Goal: Information Seeking & Learning: Learn about a topic

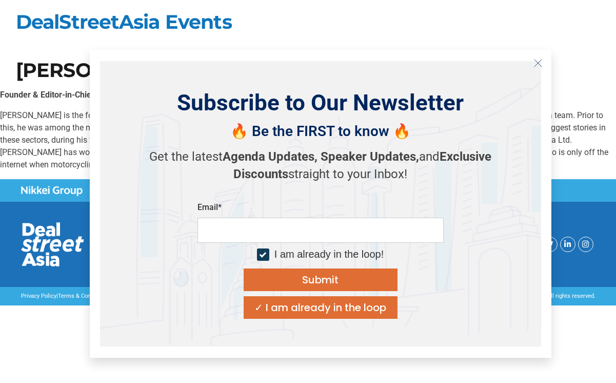
click at [539, 63] on icon "Close" at bounding box center [537, 62] width 9 height 9
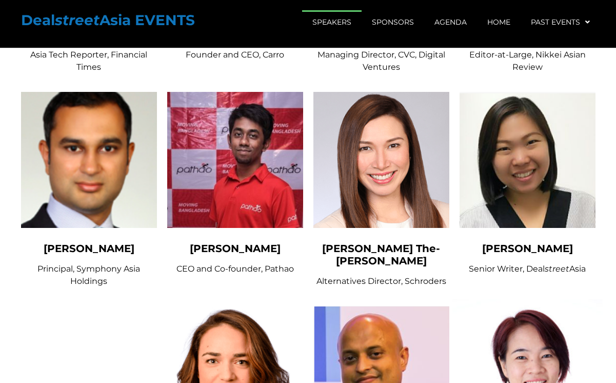
scroll to position [4643, 0]
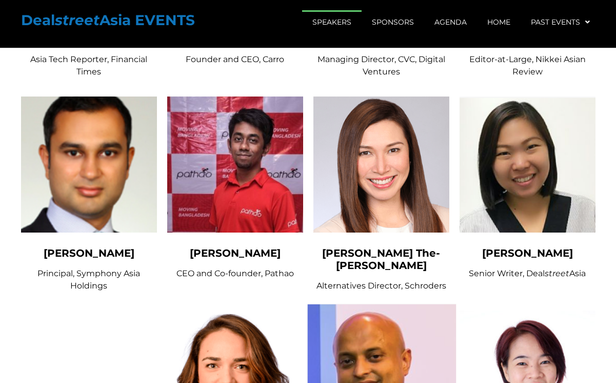
click at [410, 304] on img at bounding box center [381, 379] width 150 height 150
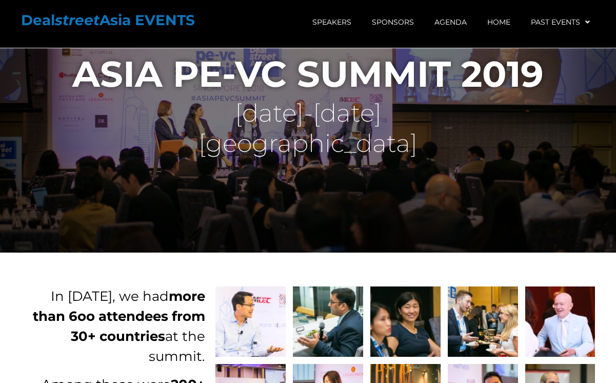
scroll to position [0, 0]
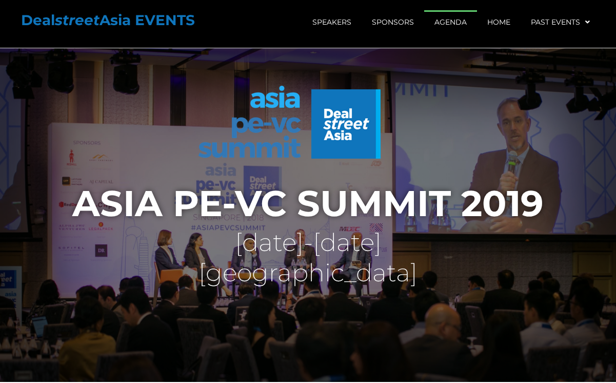
click at [442, 27] on link "Agenda" at bounding box center [450, 22] width 53 height 24
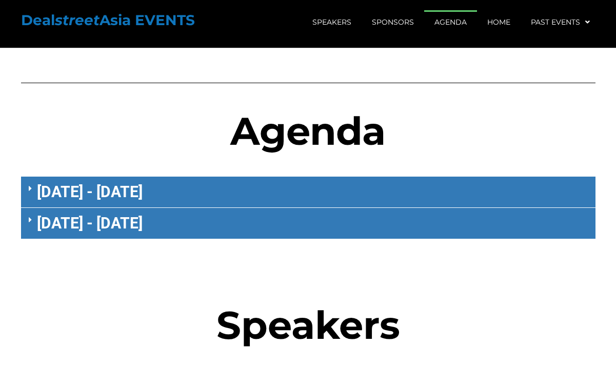
scroll to position [586, 0]
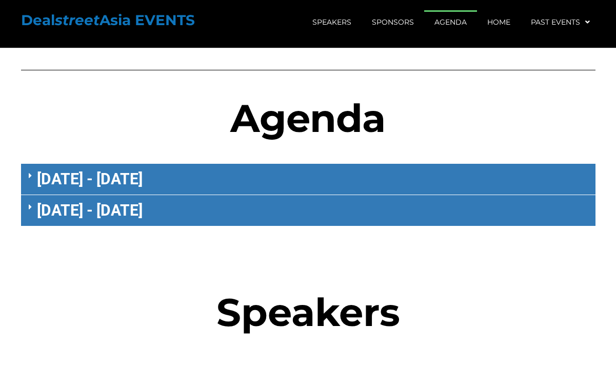
click at [193, 164] on div "September 17 - Tuesday" at bounding box center [308, 179] width 574 height 31
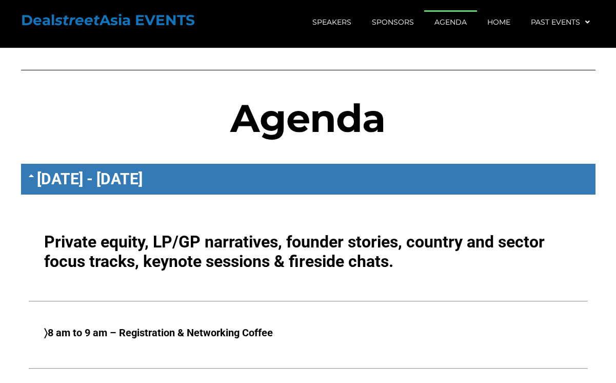
scroll to position [605, 0]
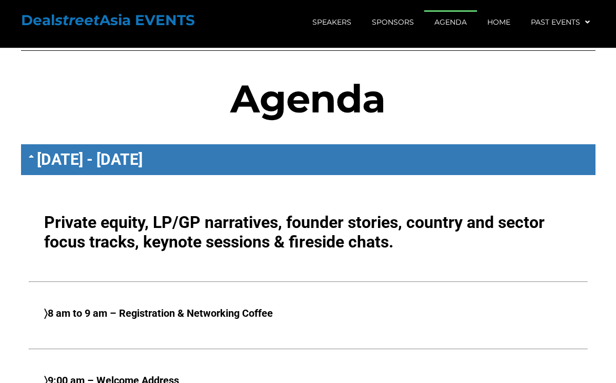
click at [236, 307] on strong "〉8 am to 9 am – Registration & Networking Coffee" at bounding box center [158, 313] width 229 height 12
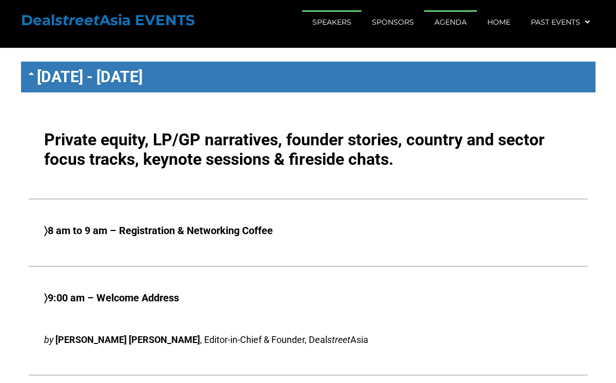
scroll to position [717, 0]
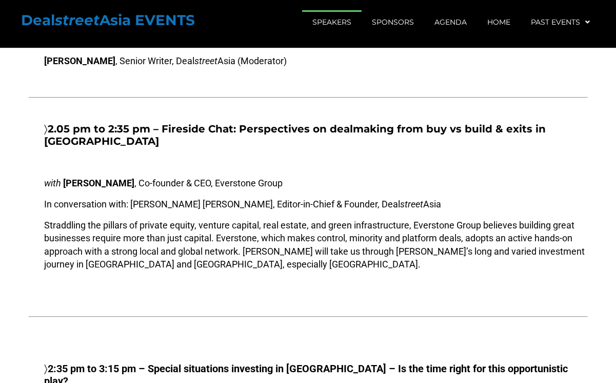
scroll to position [2516, 0]
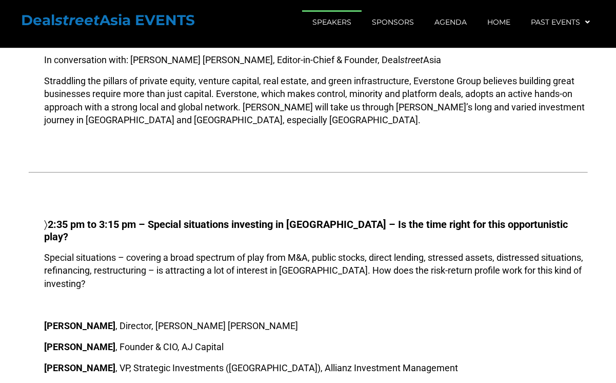
drag, startPoint x: 118, startPoint y: 336, endPoint x: 42, endPoint y: 333, distance: 76.5
copy strong "[PERSON_NAME] [PERSON_NAME]"
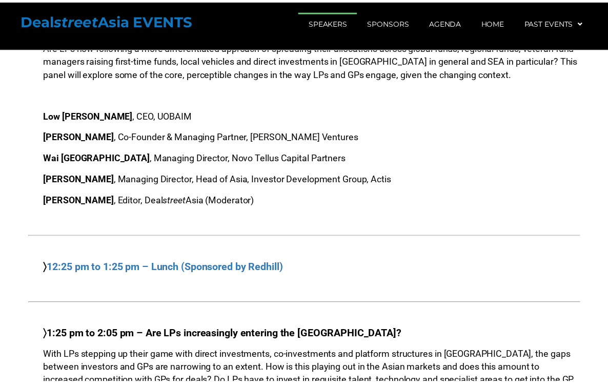
scroll to position [1908, 0]
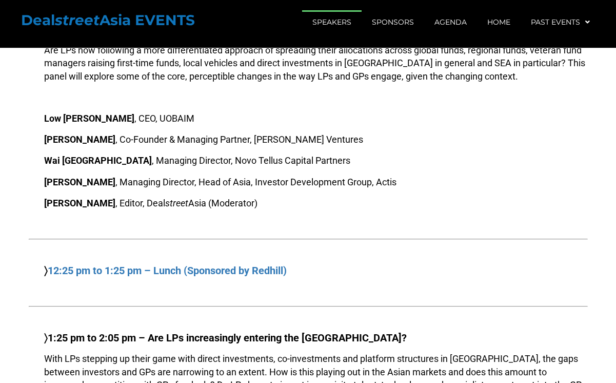
drag, startPoint x: 123, startPoint y: 162, endPoint x: 38, endPoint y: 167, distance: 84.3
click at [38, 196] on p "Deepshikha Monga , Editor, Deal street Asia (Moderator)" at bounding box center [308, 202] width 559 height 13
copy span "Deepshikha Monga"
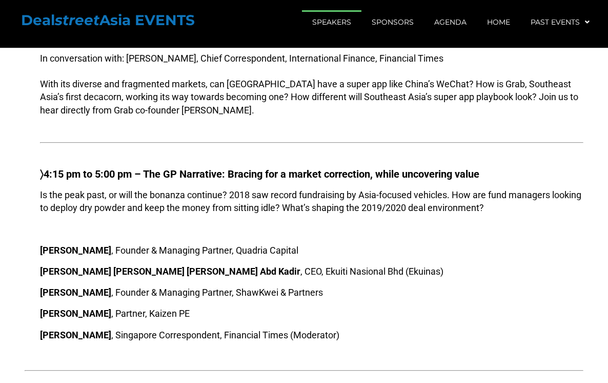
scroll to position [3064, 0]
